Goal: Task Accomplishment & Management: Manage account settings

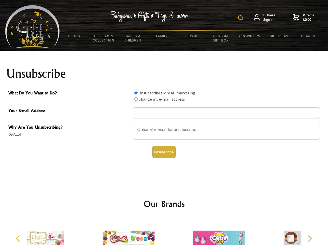
click at [242, 18] on img at bounding box center [240, 17] width 5 height 5
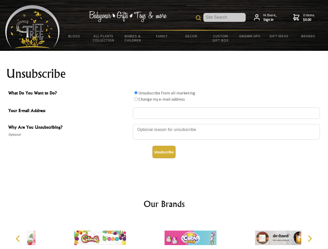
click at [164, 124] on div at bounding box center [226, 133] width 187 height 18
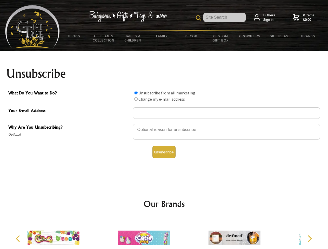
click at [136, 93] on input "What Do You Want to Do?" at bounding box center [135, 92] width 3 height 3
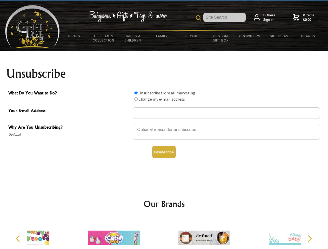
click at [136, 99] on input "What Do You Want to Do?" at bounding box center [135, 98] width 3 height 3
radio input "true"
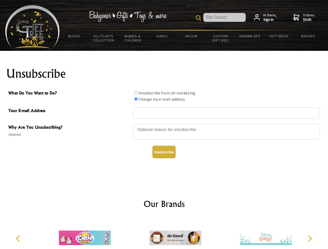
click at [164, 152] on button "Unsubscribe" at bounding box center [163, 152] width 23 height 12
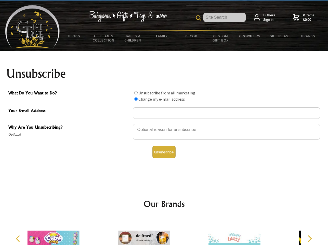
click at [164, 234] on div at bounding box center [144, 239] width 90 height 41
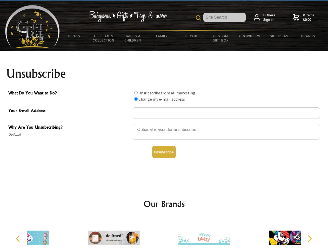
click at [19, 239] on icon "Previous" at bounding box center [18, 239] width 7 height 7
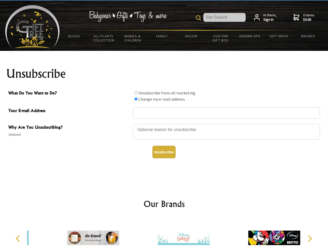
click at [310, 239] on icon "Next" at bounding box center [309, 239] width 7 height 7
